Goal: Task Accomplishment & Management: Manage account settings

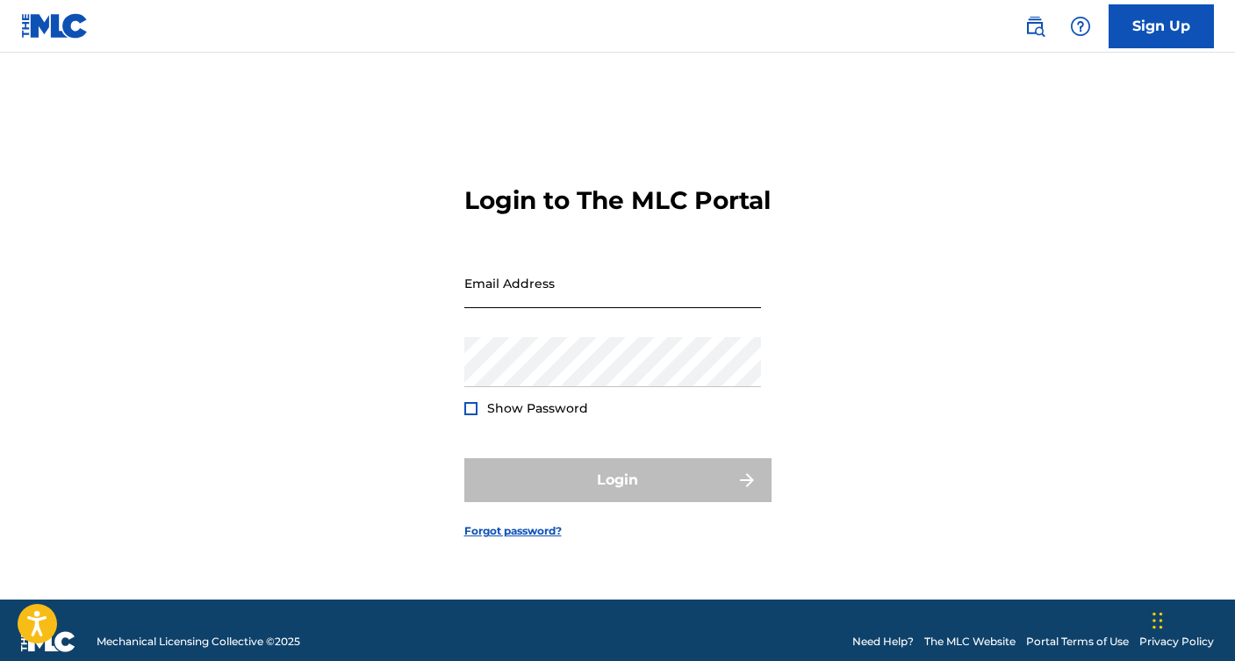
click at [643, 304] on input "Email Address" at bounding box center [612, 283] width 297 height 50
type input "[EMAIL_ADDRESS][DOMAIN_NAME]"
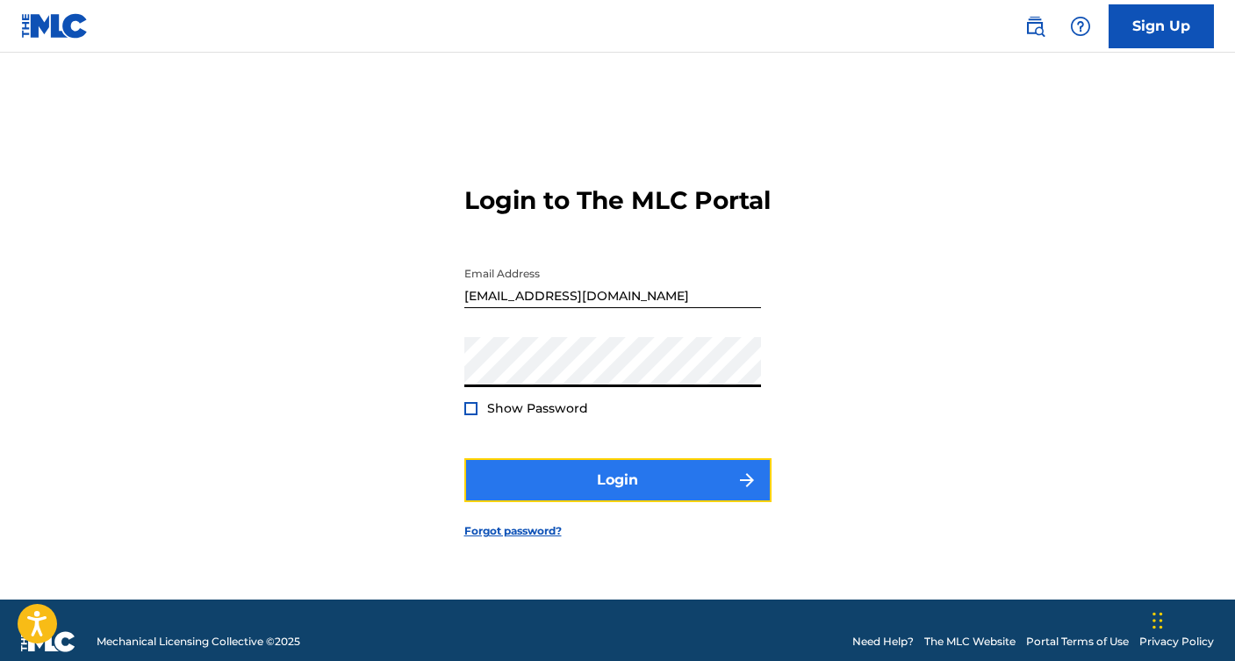
click at [641, 501] on button "Login" at bounding box center [617, 480] width 307 height 44
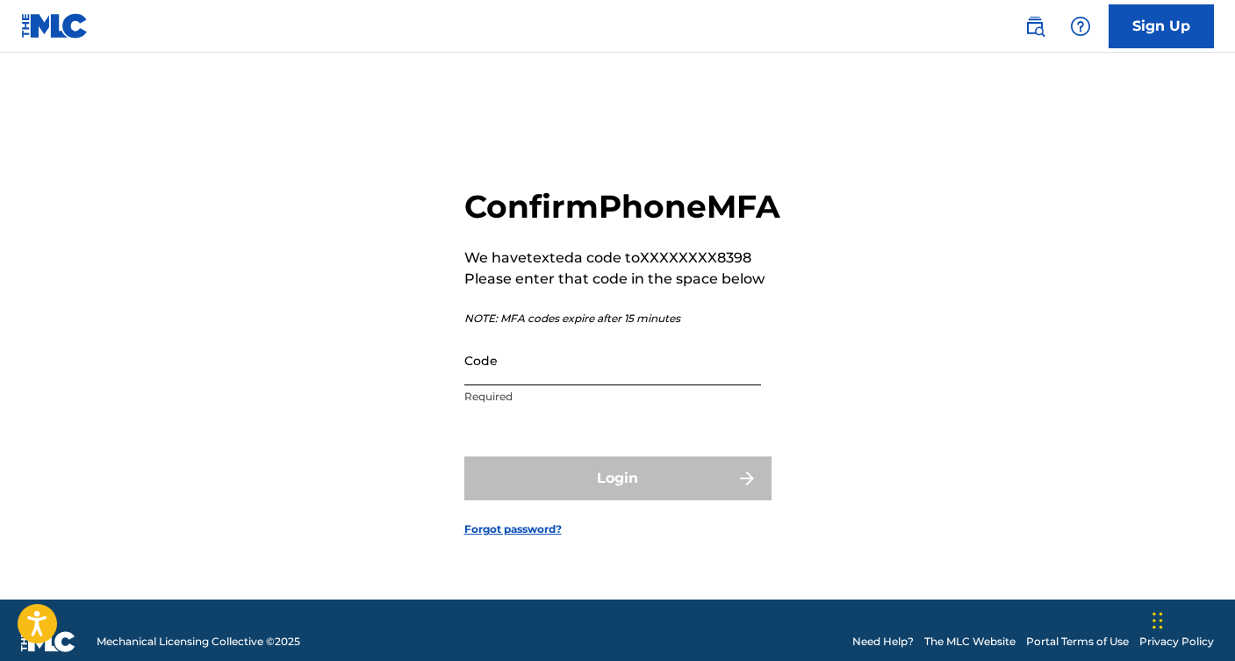
click at [602, 385] on input "Code" at bounding box center [612, 360] width 297 height 50
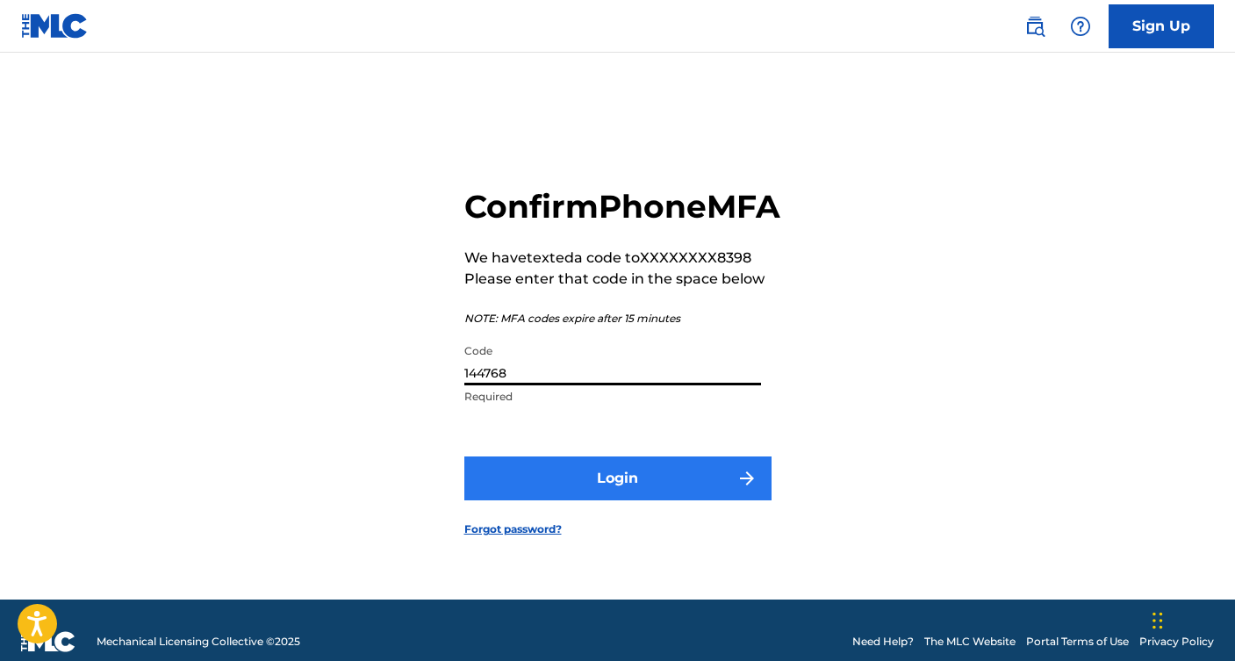
type input "144768"
click at [634, 500] on button "Login" at bounding box center [617, 478] width 307 height 44
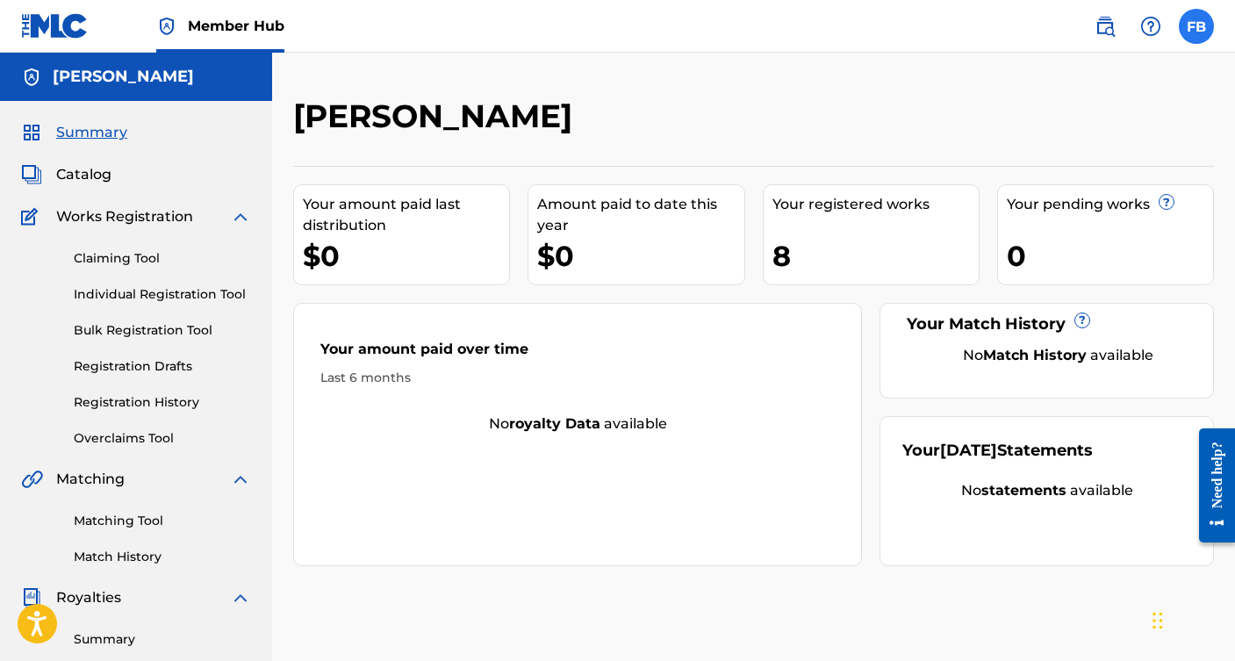
click at [1187, 29] on label at bounding box center [1196, 26] width 35 height 35
click at [1196, 26] on input "FB [PERSON_NAME] [PERSON_NAME][EMAIL_ADDRESS][DOMAIN_NAME] Notification Prefere…" at bounding box center [1196, 26] width 0 height 0
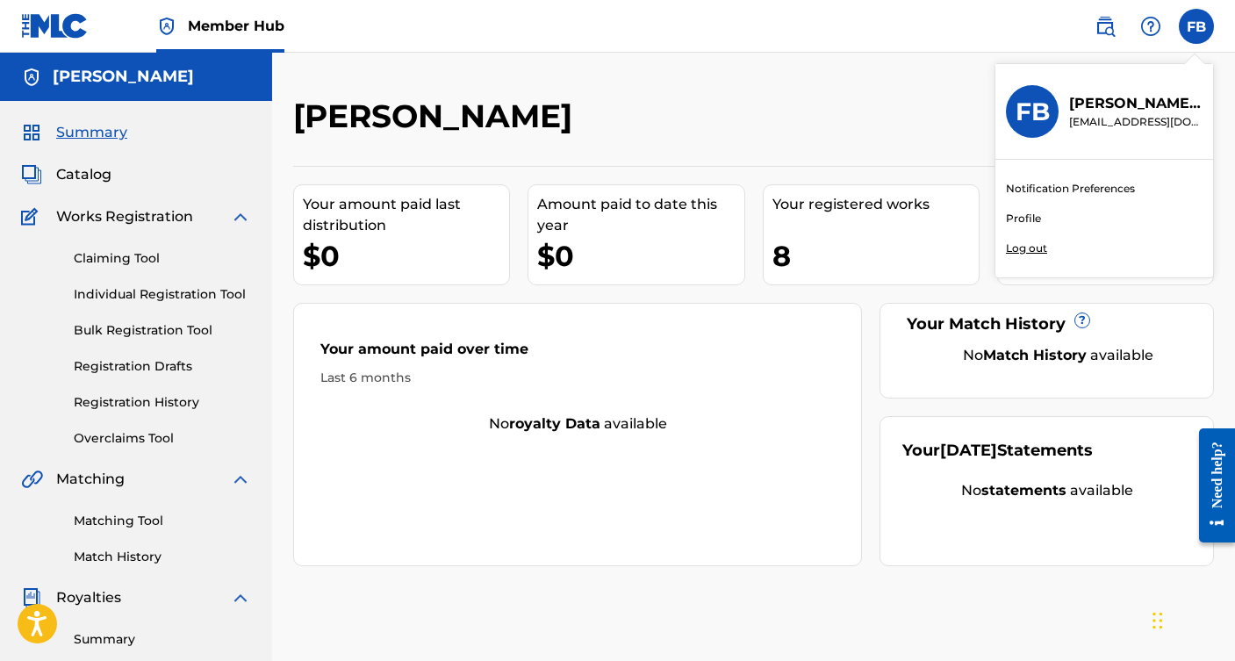
click at [1044, 248] on p "Log out" at bounding box center [1026, 248] width 41 height 16
click at [1196, 26] on input "FB [PERSON_NAME] [PERSON_NAME][EMAIL_ADDRESS][DOMAIN_NAME] Notification Prefere…" at bounding box center [1196, 26] width 0 height 0
